Goal: Task Accomplishment & Management: Use online tool/utility

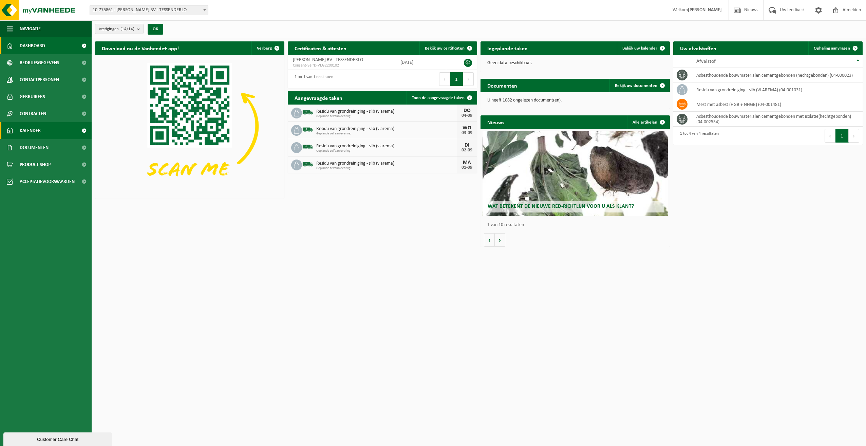
click at [32, 130] on span "Kalender" at bounding box center [30, 130] width 21 height 17
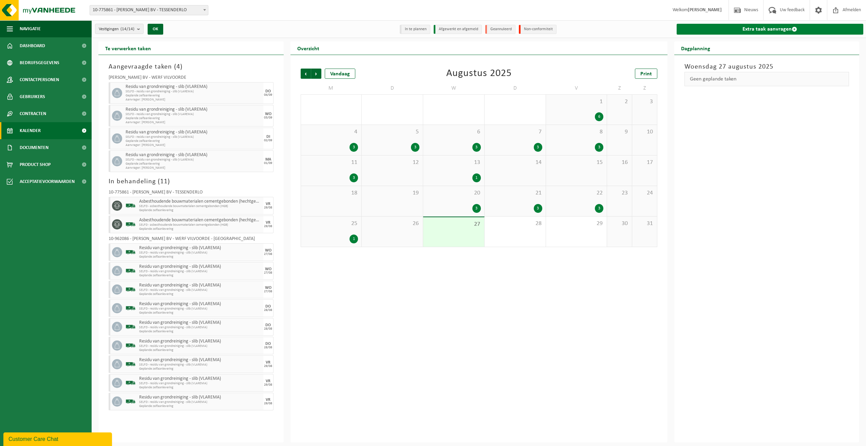
click at [770, 29] on link "Extra taak aanvragen" at bounding box center [770, 29] width 187 height 11
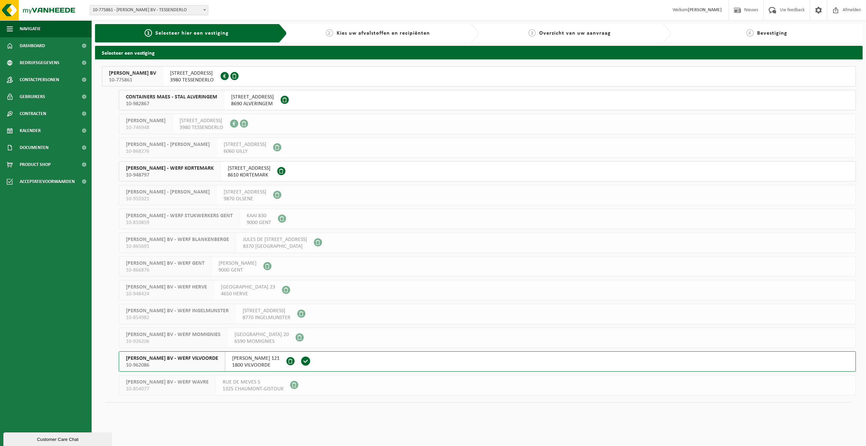
click at [151, 356] on span "[PERSON_NAME] BV - WERF VILVOORDE" at bounding box center [172, 358] width 92 height 7
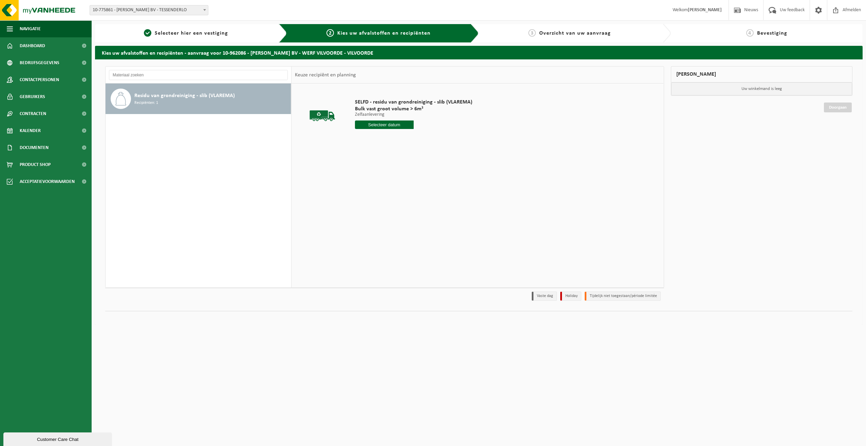
click at [378, 125] on input "text" at bounding box center [384, 125] width 59 height 8
click at [432, 138] on icon at bounding box center [432, 140] width 11 height 11
click at [408, 161] on div "5" at bounding box center [409, 163] width 12 height 11
type input "Van [DATE]"
drag, startPoint x: 387, startPoint y: 135, endPoint x: 356, endPoint y: 138, distance: 31.0
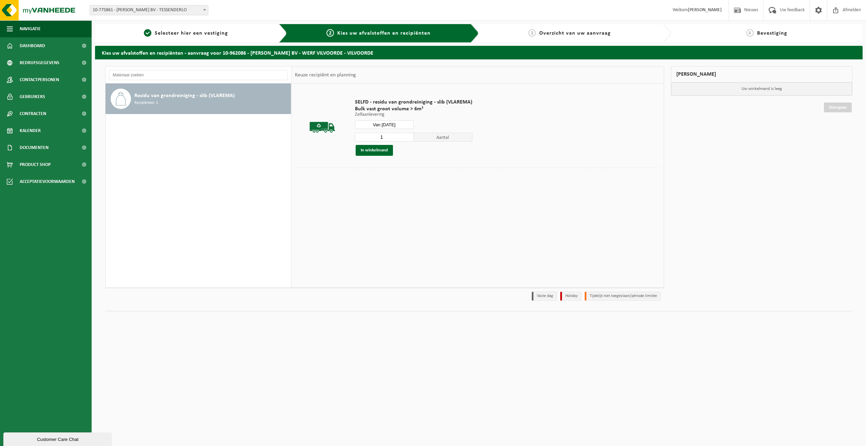
click at [358, 138] on input "1" at bounding box center [384, 137] width 59 height 9
type input "3"
click at [374, 150] on button "In winkelmand" at bounding box center [374, 150] width 37 height 11
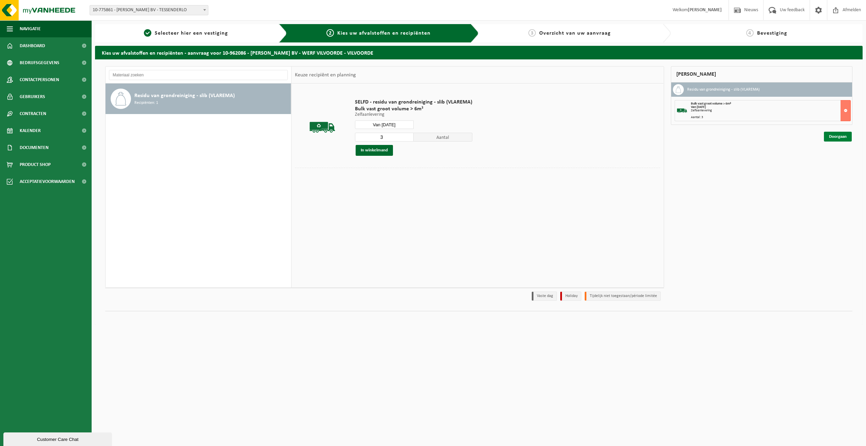
click at [832, 137] on link "Doorgaan" at bounding box center [838, 137] width 28 height 10
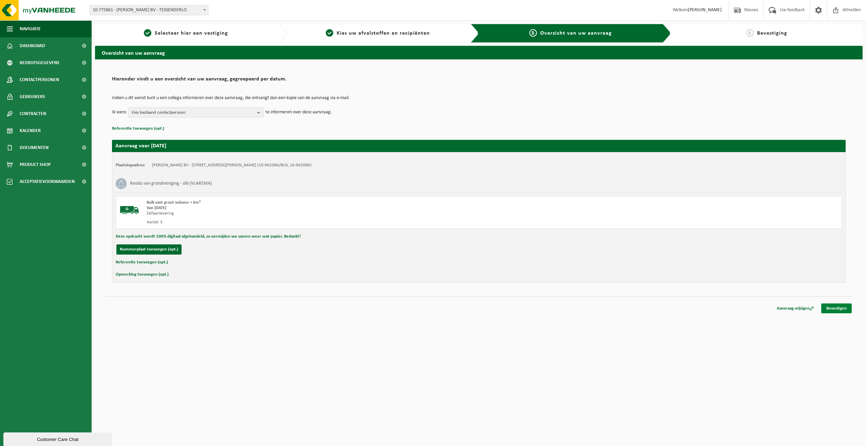
click at [835, 307] on link "Bevestigen" at bounding box center [837, 309] width 31 height 10
